Goal: Task Accomplishment & Management: Complete application form

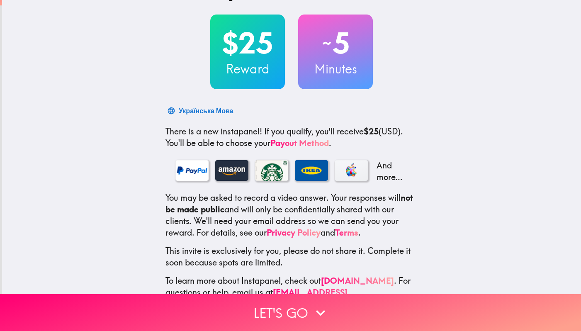
scroll to position [40, 0]
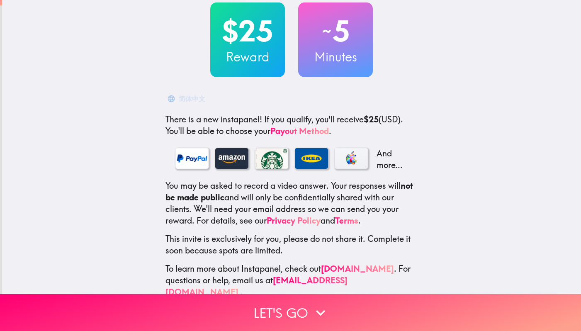
scroll to position [56, 0]
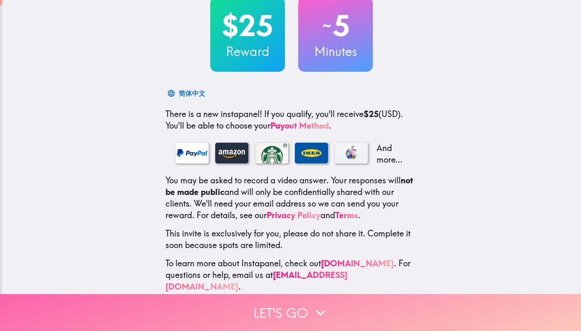
click at [278, 315] on button "Let's go" at bounding box center [290, 312] width 581 height 37
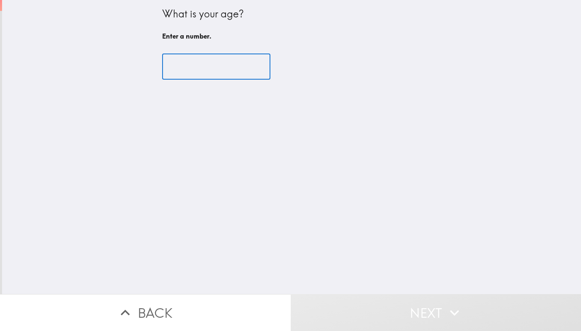
click at [217, 62] on input "number" at bounding box center [216, 67] width 108 height 26
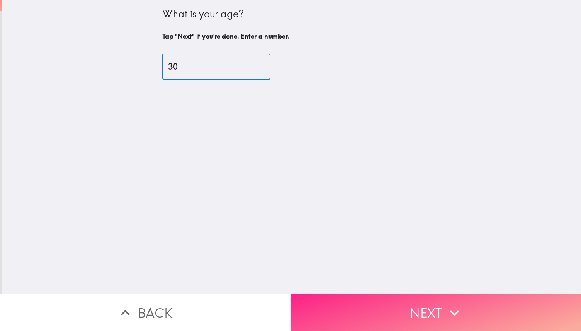
type input "30"
click at [358, 304] on button "Next" at bounding box center [436, 312] width 291 height 37
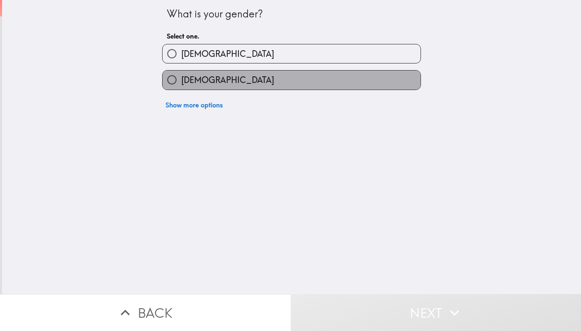
click at [230, 85] on label "Female" at bounding box center [292, 80] width 258 height 19
click at [181, 85] on input "Female" at bounding box center [172, 80] width 19 height 19
radio input "true"
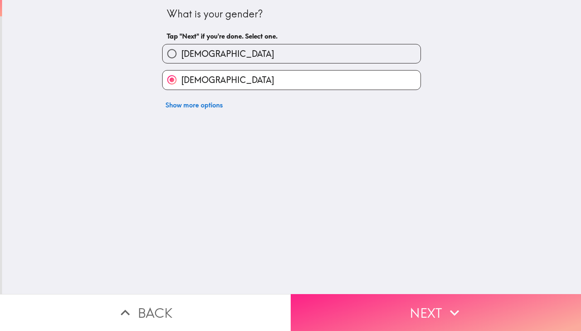
click at [374, 317] on button "Next" at bounding box center [436, 312] width 291 height 37
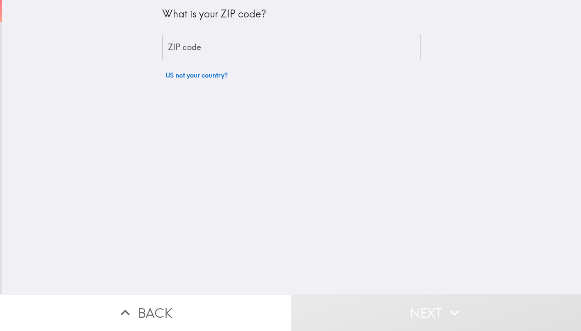
click at [258, 44] on input "ZIP code" at bounding box center [291, 48] width 259 height 26
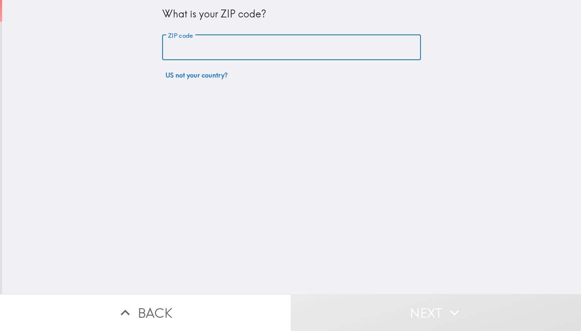
type input "07070"
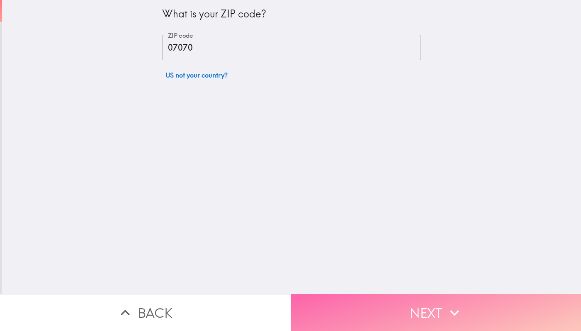
click at [377, 308] on button "Next" at bounding box center [436, 312] width 291 height 37
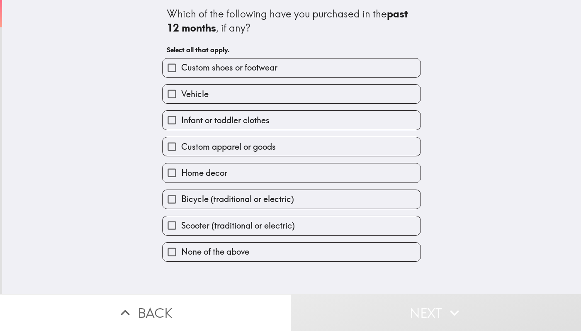
click at [238, 146] on span "Custom apparel or goods" at bounding box center [228, 147] width 95 height 12
click at [181, 146] on input "Custom apparel or goods" at bounding box center [172, 146] width 19 height 19
checkbox input "true"
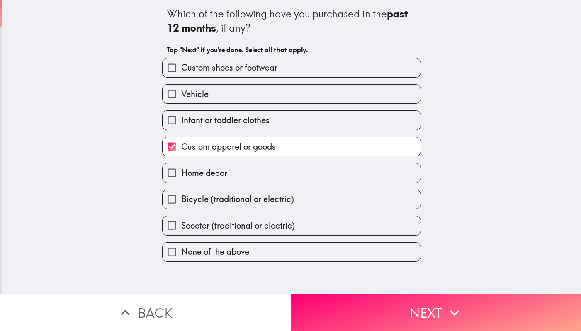
click at [225, 175] on span "Home decor" at bounding box center [204, 173] width 46 height 12
click at [181, 175] on input "Home decor" at bounding box center [172, 172] width 19 height 19
checkbox input "true"
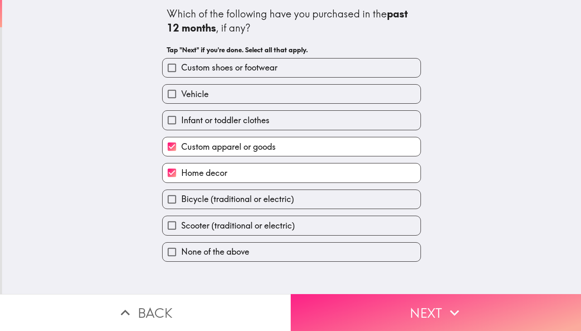
click at [394, 319] on button "Next" at bounding box center [436, 312] width 291 height 37
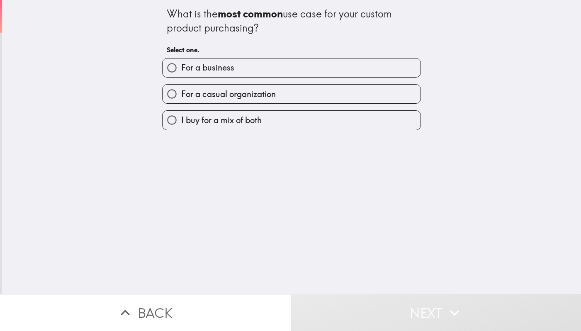
click at [286, 89] on label "For a casual organization" at bounding box center [292, 94] width 258 height 19
click at [181, 89] on input "For a casual organization" at bounding box center [172, 94] width 19 height 19
radio input "true"
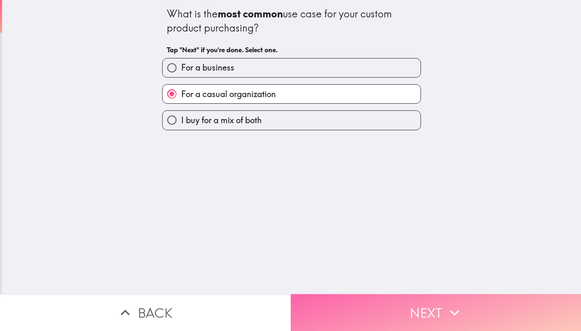
click at [348, 319] on button "Next" at bounding box center [436, 312] width 291 height 37
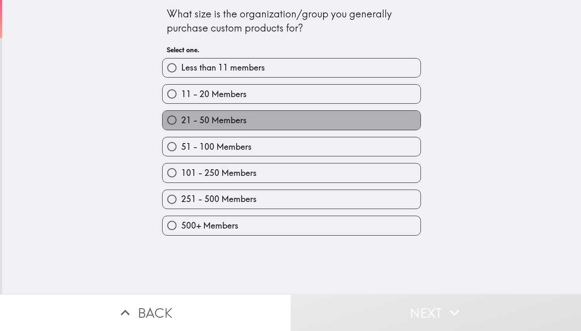
click at [273, 127] on label "21 - 50 Members" at bounding box center [292, 120] width 258 height 19
click at [181, 127] on input "21 - 50 Members" at bounding box center [172, 120] width 19 height 19
radio input "true"
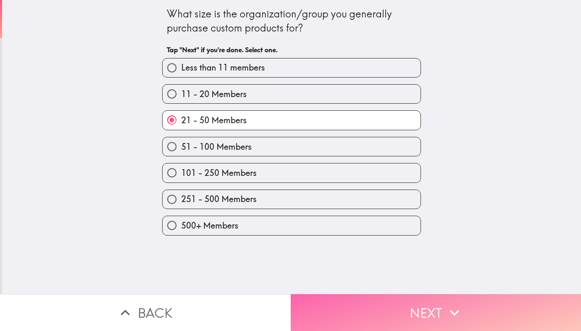
click at [357, 320] on button "Next" at bounding box center [436, 312] width 291 height 37
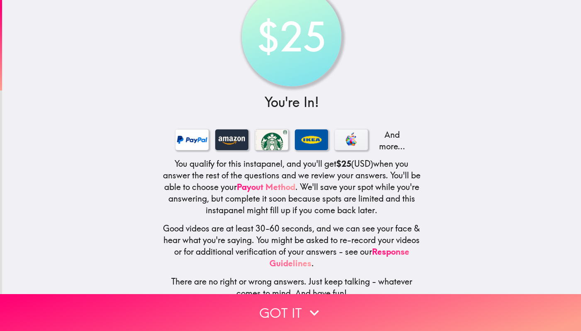
scroll to position [38, 0]
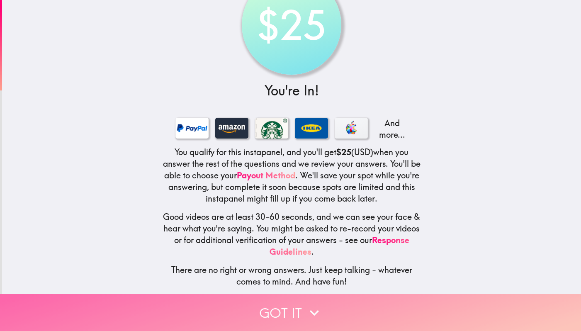
click at [314, 308] on icon "button" at bounding box center [314, 313] width 18 height 18
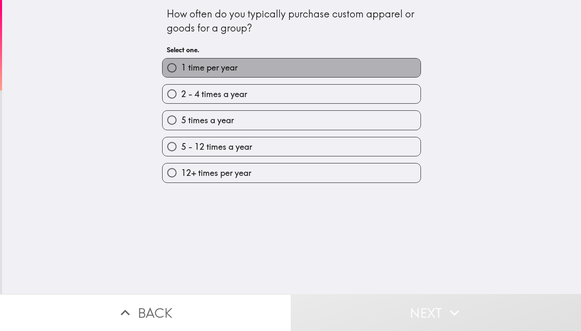
click at [322, 69] on label "1 time per year" at bounding box center [292, 67] width 258 height 19
click at [181, 69] on input "1 time per year" at bounding box center [172, 67] width 19 height 19
radio input "true"
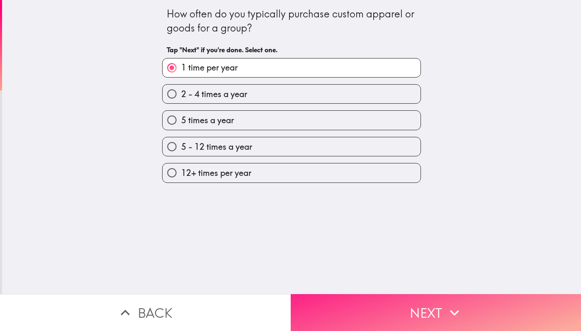
click at [406, 308] on button "Next" at bounding box center [436, 312] width 291 height 37
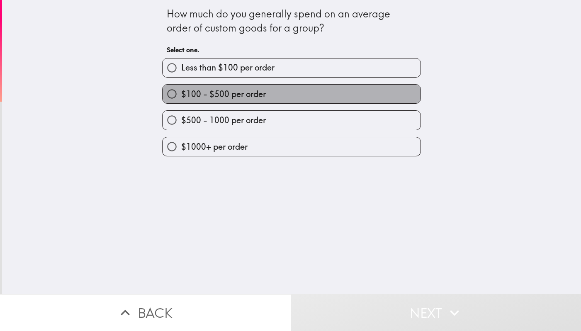
click at [339, 96] on label "$100 - $500 per order" at bounding box center [292, 94] width 258 height 19
click at [181, 96] on input "$100 - $500 per order" at bounding box center [172, 94] width 19 height 19
radio input "true"
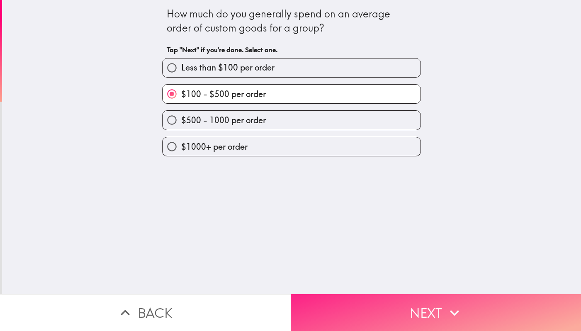
click at [387, 304] on button "Next" at bounding box center [436, 312] width 291 height 37
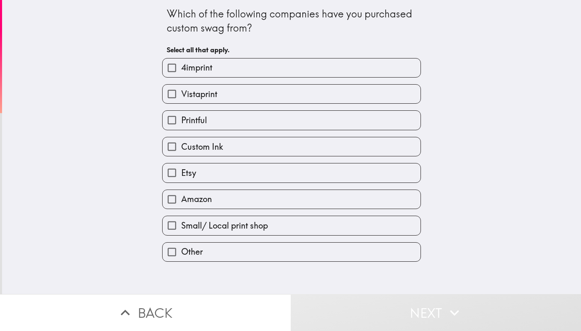
click at [288, 151] on label "Custom Ink" at bounding box center [292, 146] width 258 height 19
click at [181, 151] on input "Custom Ink" at bounding box center [172, 146] width 19 height 19
checkbox input "true"
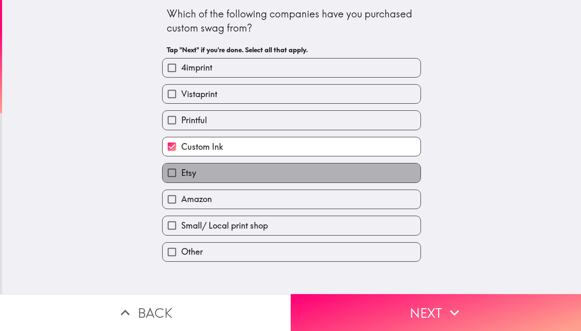
click at [282, 175] on label "Etsy" at bounding box center [292, 172] width 258 height 19
click at [181, 175] on input "Etsy" at bounding box center [172, 172] width 19 height 19
checkbox input "true"
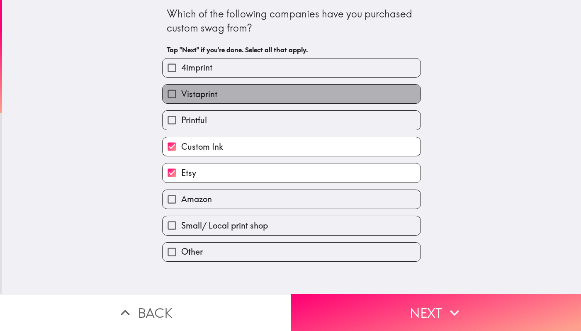
click at [270, 87] on label "Vistaprint" at bounding box center [292, 94] width 258 height 19
click at [181, 87] on input "Vistaprint" at bounding box center [172, 94] width 19 height 19
checkbox input "true"
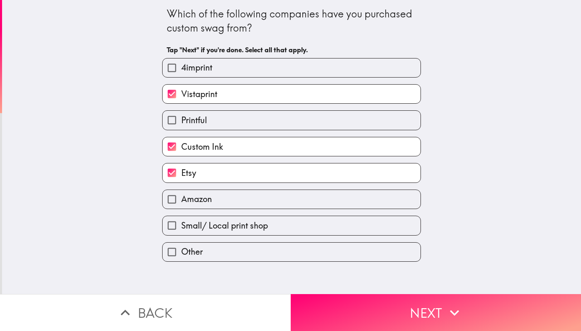
click at [306, 217] on div "Small/ Local print shop" at bounding box center [288, 222] width 265 height 26
click at [306, 219] on label "Small/ Local print shop" at bounding box center [292, 225] width 258 height 19
click at [181, 219] on input "Small/ Local print shop" at bounding box center [172, 225] width 19 height 19
checkbox input "true"
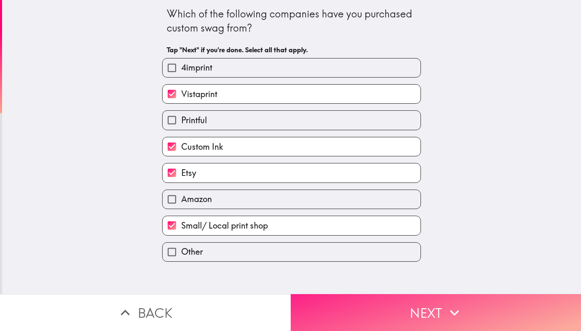
click at [399, 323] on button "Next" at bounding box center [436, 312] width 291 height 37
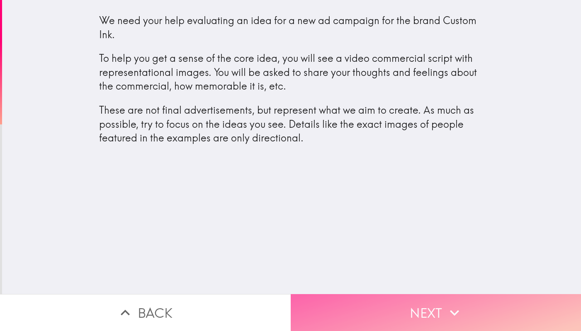
click at [394, 299] on button "Next" at bounding box center [436, 312] width 291 height 37
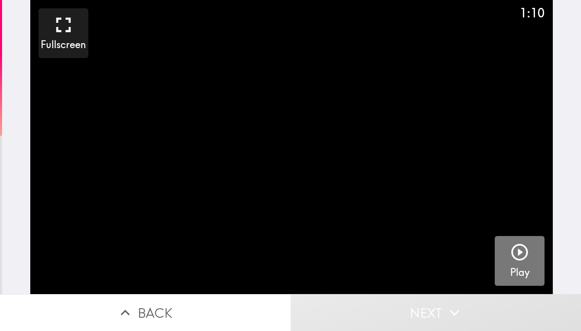
click at [514, 253] on icon "button" at bounding box center [520, 252] width 20 height 20
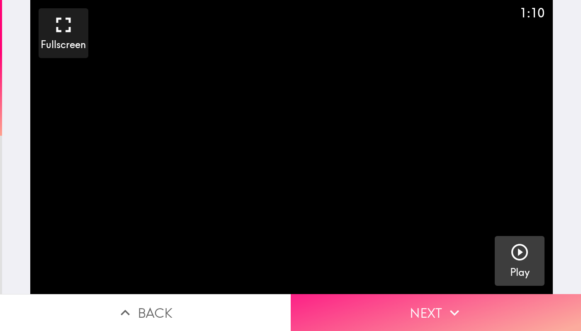
click at [443, 306] on button "Next" at bounding box center [436, 312] width 291 height 37
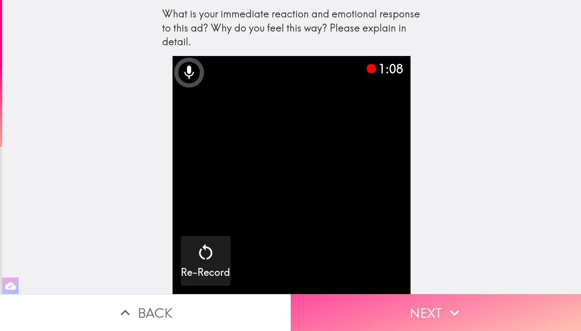
drag, startPoint x: 434, startPoint y: 305, endPoint x: 457, endPoint y: 206, distance: 101.3
click at [457, 206] on div "What is your immediate reaction and emotional response to this ad? Why do you f…" at bounding box center [290, 165] width 581 height 331
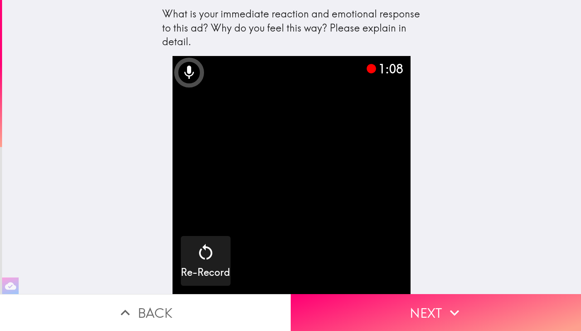
click at [457, 206] on div "What is your immediate reaction and emotional response to this ad? Why do you f…" at bounding box center [291, 147] width 579 height 294
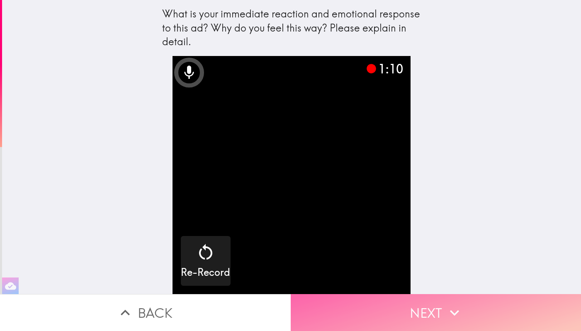
click at [395, 309] on button "Next" at bounding box center [436, 312] width 291 height 37
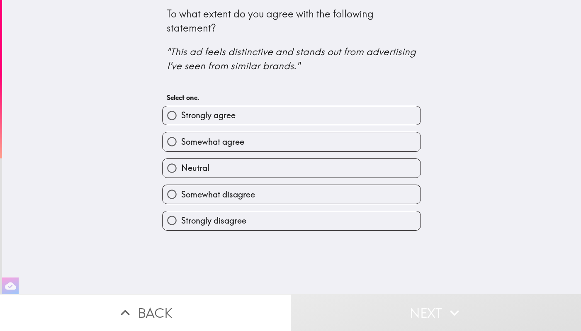
click at [214, 141] on span "Somewhat agree" at bounding box center [212, 142] width 63 height 12
click at [181, 141] on input "Somewhat agree" at bounding box center [172, 141] width 19 height 19
radio input "true"
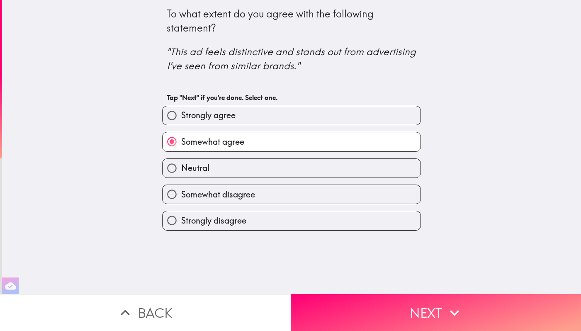
drag, startPoint x: 368, startPoint y: 304, endPoint x: 425, endPoint y: 175, distance: 141.0
click at [425, 175] on div "To what extent do you agree with the following statement? "This ad feels distin…" at bounding box center [290, 165] width 581 height 331
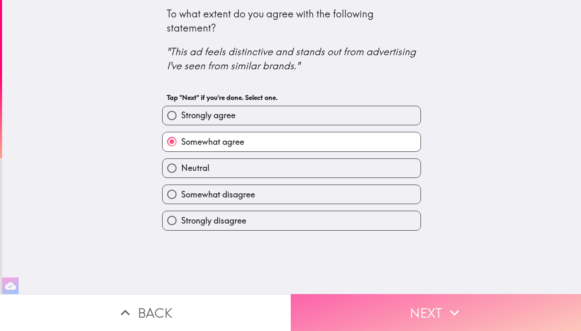
click at [414, 307] on button "Next" at bounding box center [436, 312] width 291 height 37
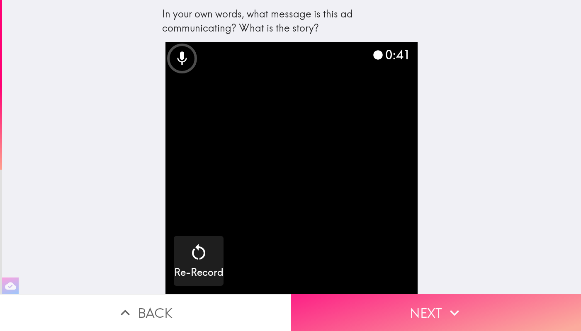
click at [430, 310] on button "Next" at bounding box center [436, 312] width 291 height 37
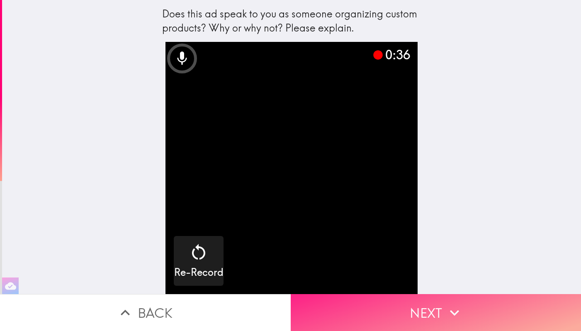
click at [423, 302] on button "Next" at bounding box center [436, 312] width 291 height 37
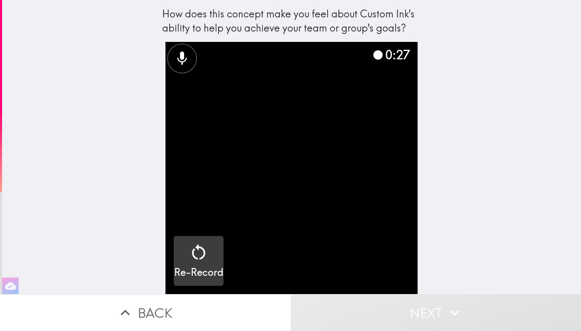
click at [204, 254] on icon "button" at bounding box center [198, 252] width 13 height 16
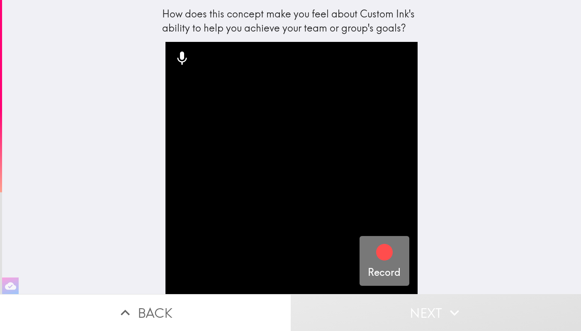
click at [377, 242] on icon "button" at bounding box center [385, 252] width 20 height 20
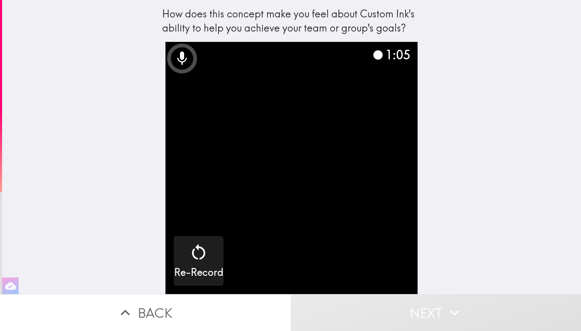
click at [337, 208] on video "button" at bounding box center [291, 168] width 252 height 252
click at [248, 248] on video "button" at bounding box center [291, 168] width 252 height 252
click at [177, 65] on icon at bounding box center [182, 58] width 17 height 17
click at [296, 119] on video "button" at bounding box center [291, 168] width 252 height 252
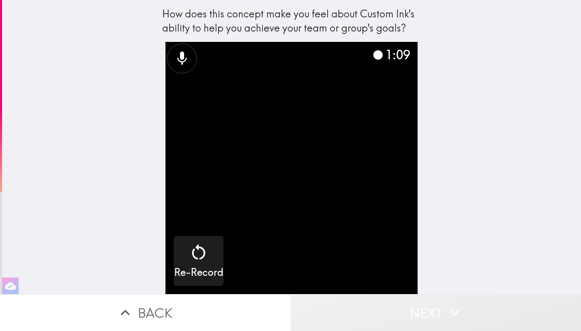
click at [415, 310] on button "Next" at bounding box center [436, 312] width 291 height 37
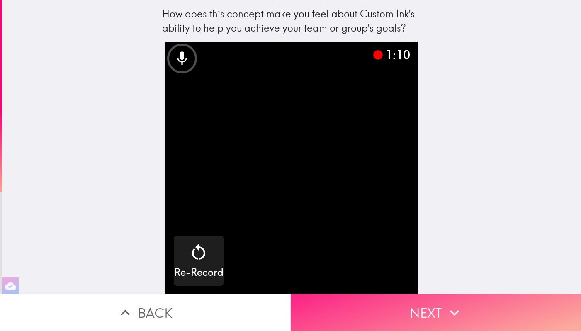
click at [422, 313] on button "Next" at bounding box center [436, 312] width 291 height 37
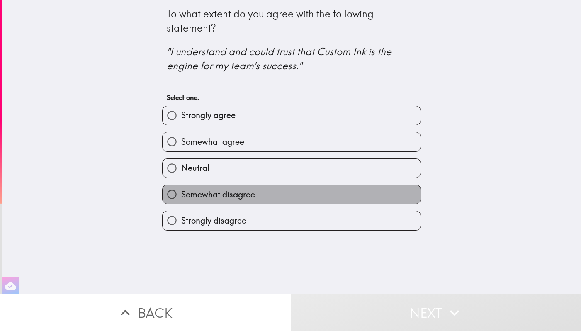
click at [203, 199] on span "Somewhat disagree" at bounding box center [218, 195] width 74 height 12
click at [181, 199] on input "Somewhat disagree" at bounding box center [172, 194] width 19 height 19
radio input "true"
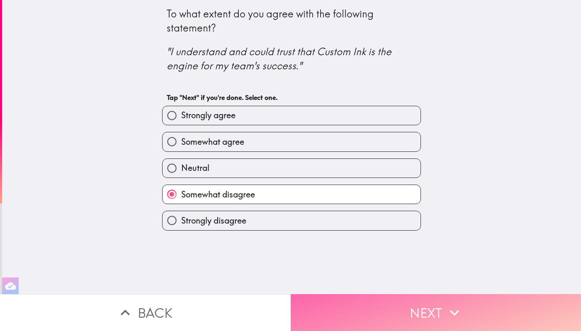
click at [393, 300] on button "Next" at bounding box center [436, 312] width 291 height 37
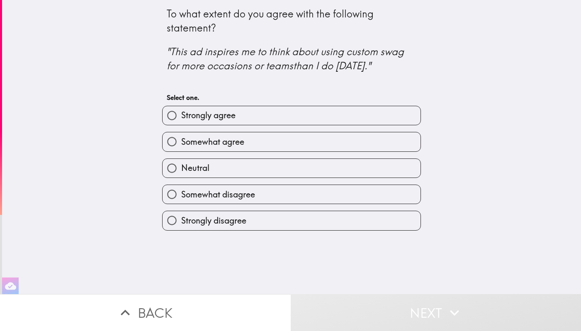
click at [254, 198] on span "Somewhat disagree" at bounding box center [218, 195] width 74 height 12
click at [181, 198] on input "Somewhat disagree" at bounding box center [172, 194] width 19 height 19
radio input "true"
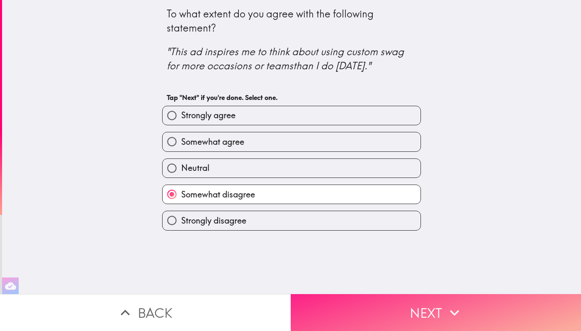
click at [409, 317] on button "Next" at bounding box center [436, 312] width 291 height 37
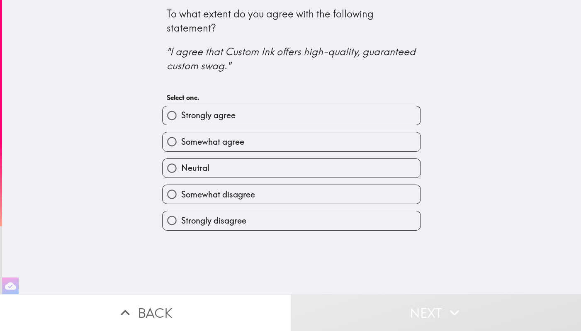
click at [284, 142] on label "Somewhat agree" at bounding box center [292, 141] width 258 height 19
click at [181, 142] on input "Somewhat agree" at bounding box center [172, 141] width 19 height 19
radio input "true"
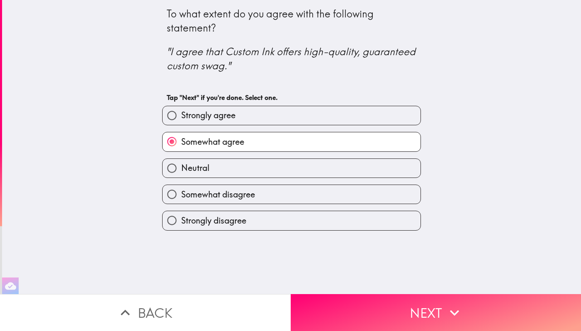
click at [251, 300] on button "Back" at bounding box center [145, 312] width 291 height 37
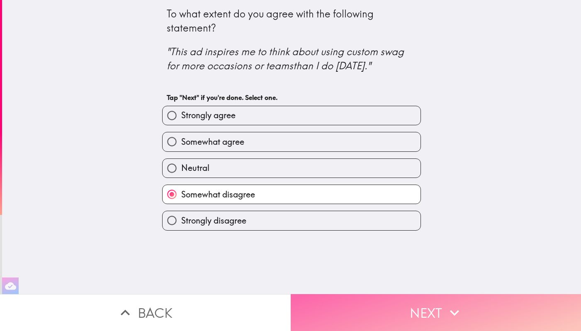
click at [328, 299] on button "Next" at bounding box center [436, 312] width 291 height 37
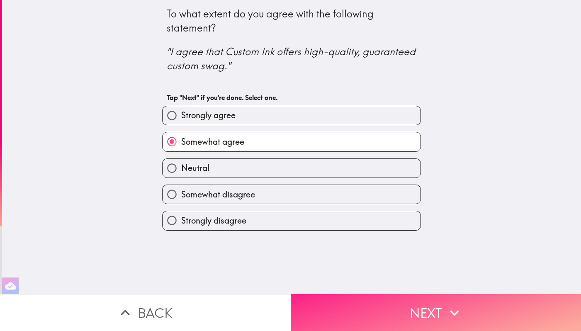
click at [349, 309] on button "Next" at bounding box center [436, 312] width 291 height 37
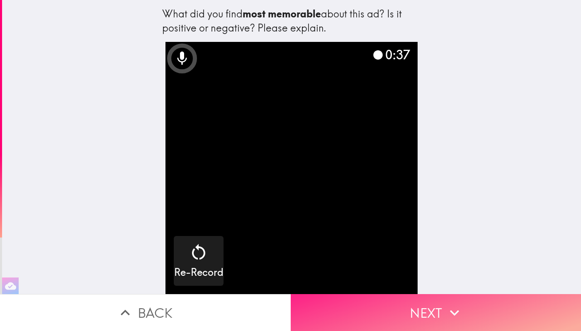
click at [419, 327] on button "Next" at bounding box center [436, 312] width 291 height 37
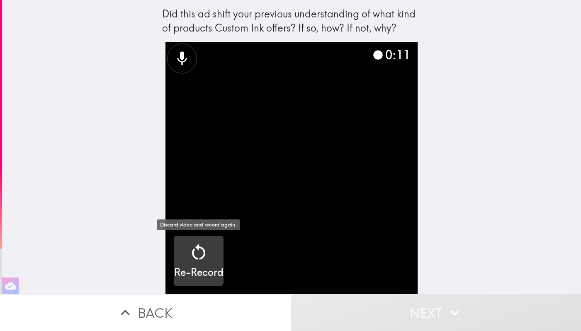
click at [198, 253] on icon "button" at bounding box center [199, 252] width 20 height 20
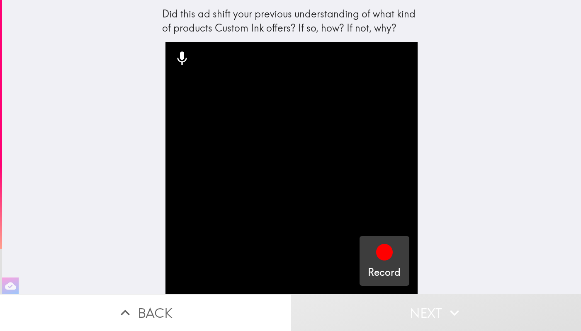
click at [386, 258] on icon "button" at bounding box center [384, 252] width 17 height 17
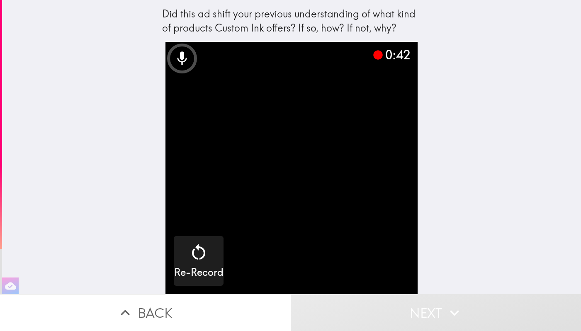
click at [431, 315] on button "Next" at bounding box center [436, 312] width 291 height 37
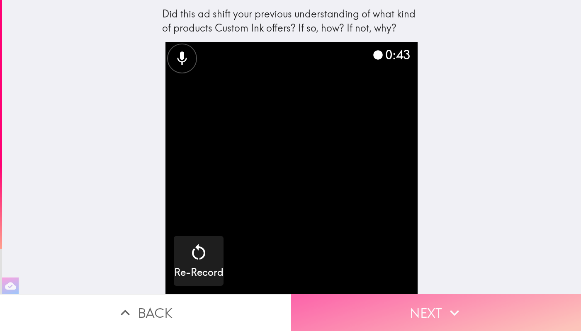
click at [431, 315] on button "Next" at bounding box center [436, 312] width 291 height 37
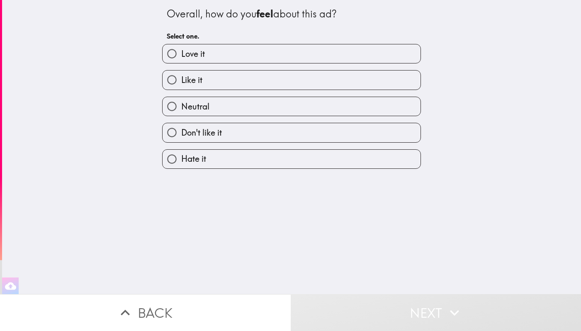
click at [209, 301] on button "Back" at bounding box center [145, 312] width 291 height 37
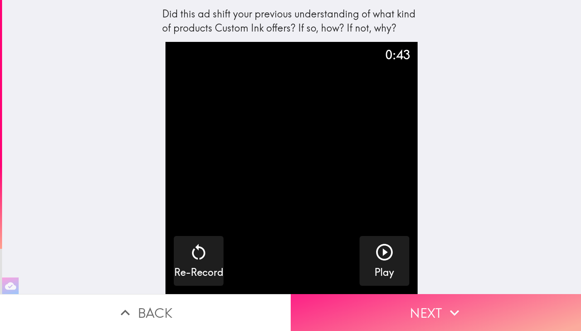
click at [433, 306] on button "Next" at bounding box center [436, 312] width 291 height 37
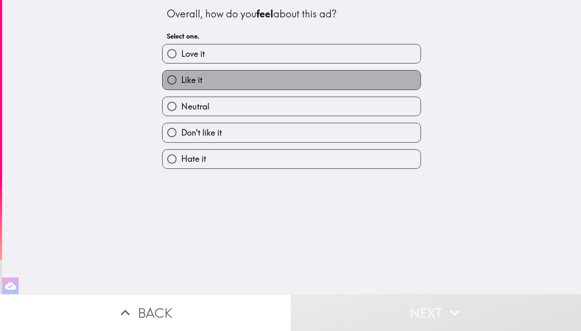
click at [290, 80] on label "Like it" at bounding box center [292, 80] width 258 height 19
click at [181, 80] on input "Like it" at bounding box center [172, 80] width 19 height 19
radio input "true"
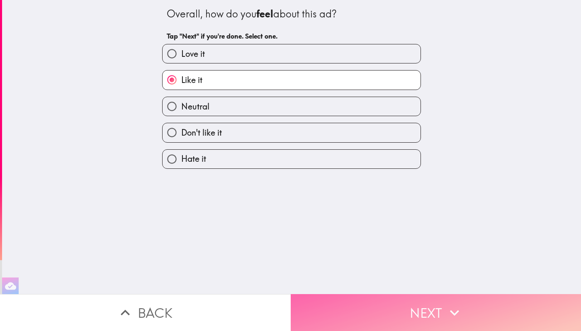
click at [384, 295] on button "Next" at bounding box center [436, 312] width 291 height 37
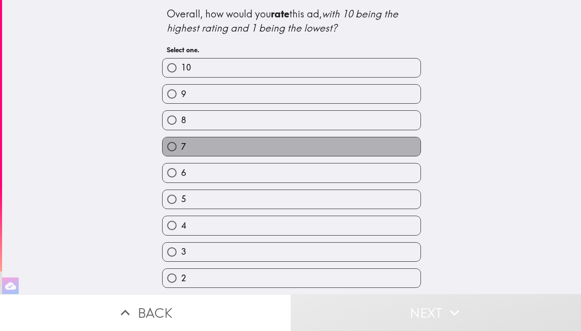
click at [359, 144] on label "7" at bounding box center [292, 146] width 258 height 19
click at [181, 144] on input "7" at bounding box center [172, 146] width 19 height 19
radio input "true"
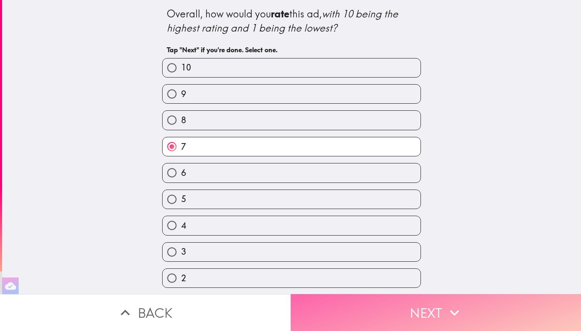
click at [425, 320] on button "Next" at bounding box center [436, 312] width 291 height 37
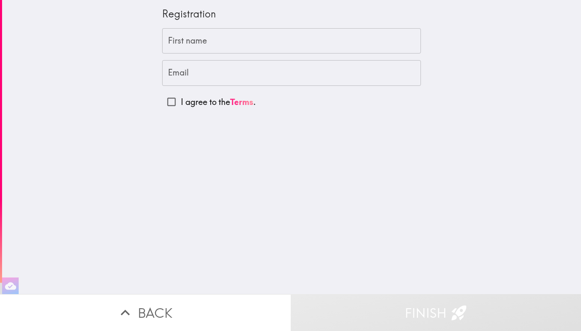
click at [273, 36] on input "First name" at bounding box center [291, 41] width 259 height 26
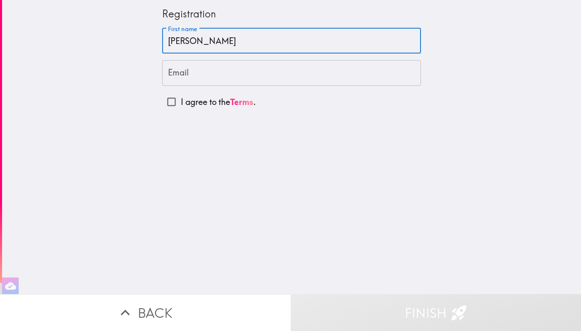
type input "Brittany"
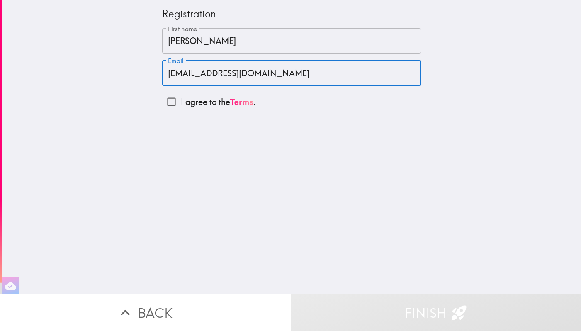
type input "ever4brit@yahoo.com"
click at [171, 107] on input "I agree to the Terms ." at bounding box center [171, 101] width 19 height 19
checkbox input "true"
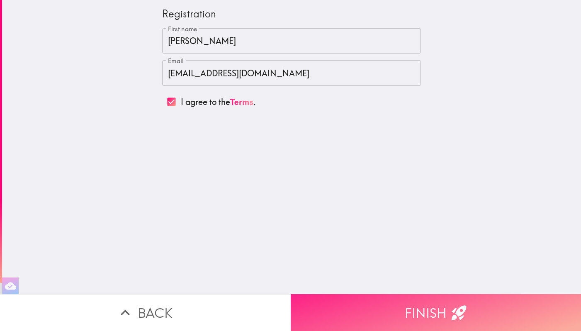
click at [373, 326] on button "Finish" at bounding box center [436, 312] width 291 height 37
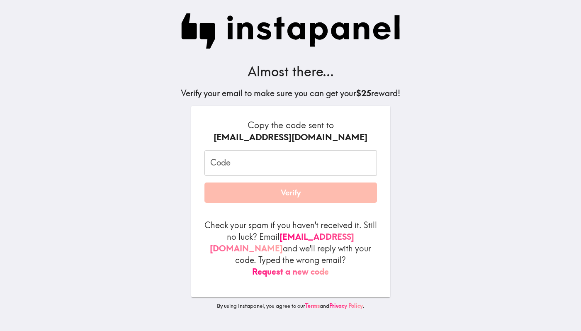
click at [231, 162] on input "Code" at bounding box center [290, 163] width 173 height 26
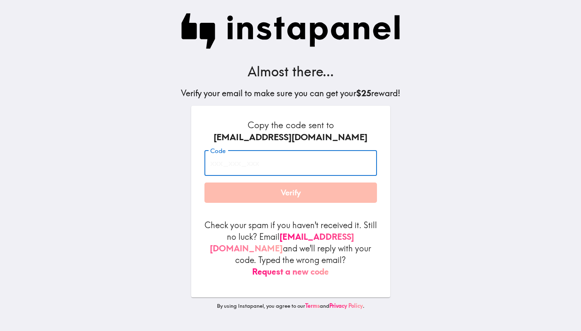
paste input "DeE_M7b_ANG"
type input "DeE_M7b_ANG"
click at [255, 203] on button "Verify" at bounding box center [290, 192] width 173 height 21
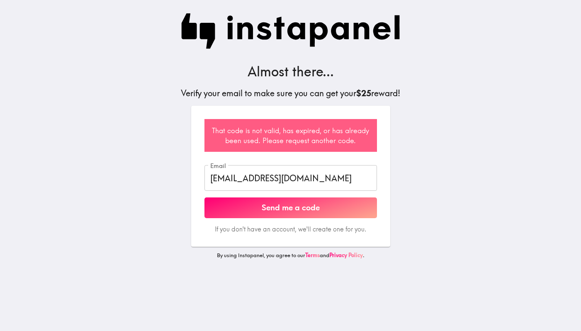
click at [256, 208] on button "Send me a code" at bounding box center [290, 207] width 173 height 21
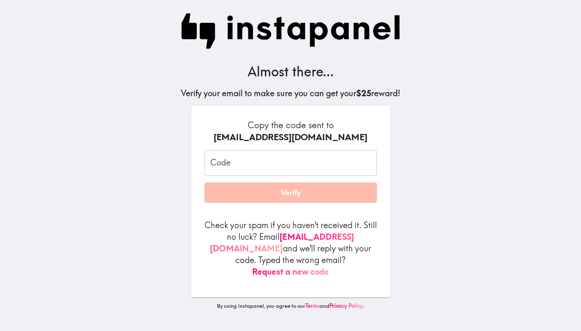
click at [266, 158] on input "Code" at bounding box center [290, 163] width 173 height 26
paste input "M7b_ANG_DeE"
type input "M7b_ANG_DeE"
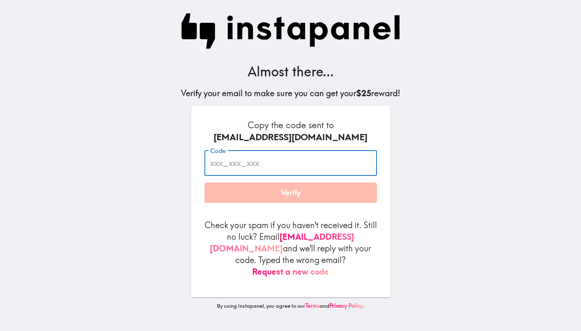
click at [294, 164] on input "Code" at bounding box center [290, 163] width 173 height 26
paste input "M7b_ANG_DeE"
type input "M7b_ANG_DeE"
click at [290, 197] on button "Verify" at bounding box center [290, 192] width 173 height 21
